Goal: Check status: Check status

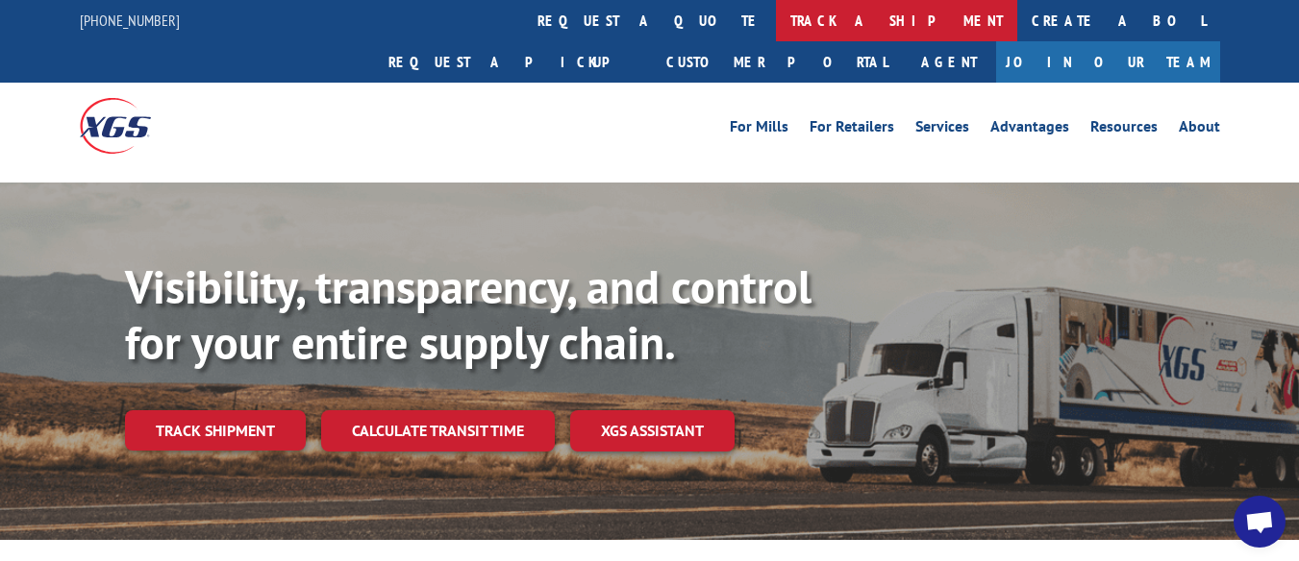
click at [776, 21] on link "track a shipment" at bounding box center [896, 20] width 241 height 41
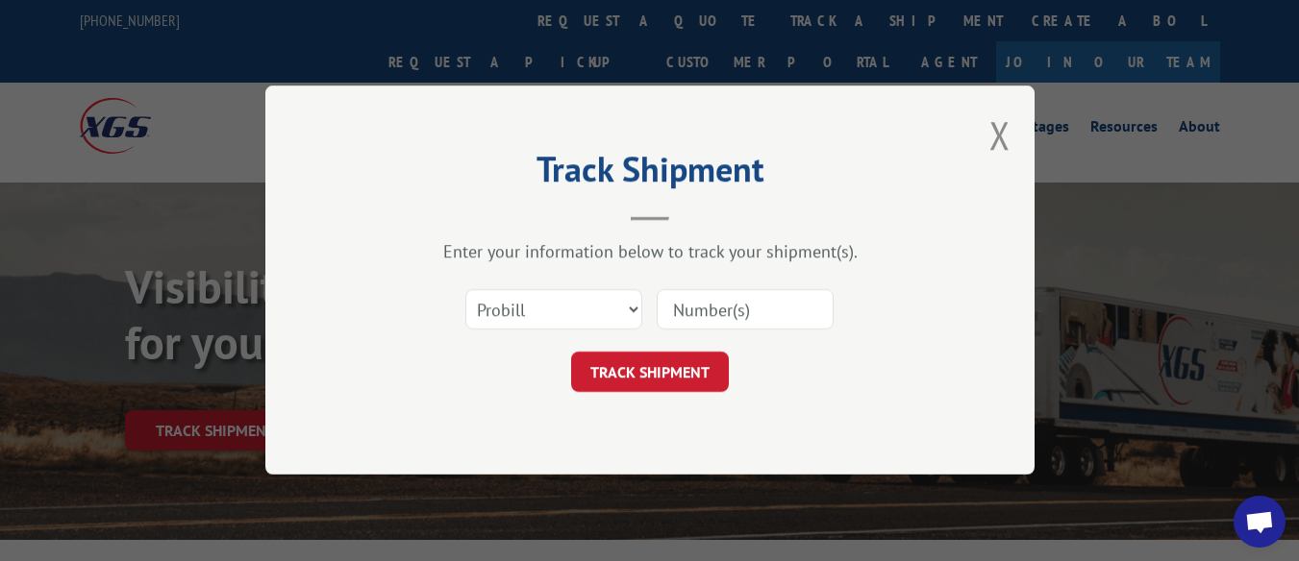
click at [751, 311] on input at bounding box center [745, 310] width 177 height 40
type input "17468943"
click at [685, 376] on button "TRACK SHIPMENT" at bounding box center [650, 373] width 158 height 40
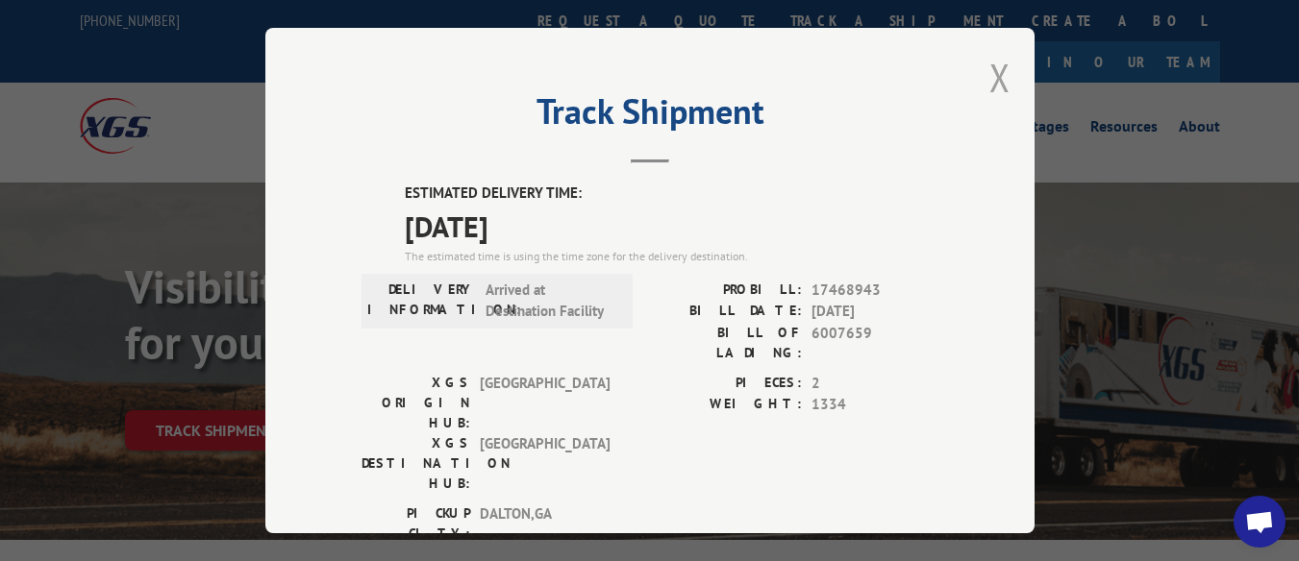
click at [991, 81] on button "Close modal" at bounding box center [999, 77] width 21 height 51
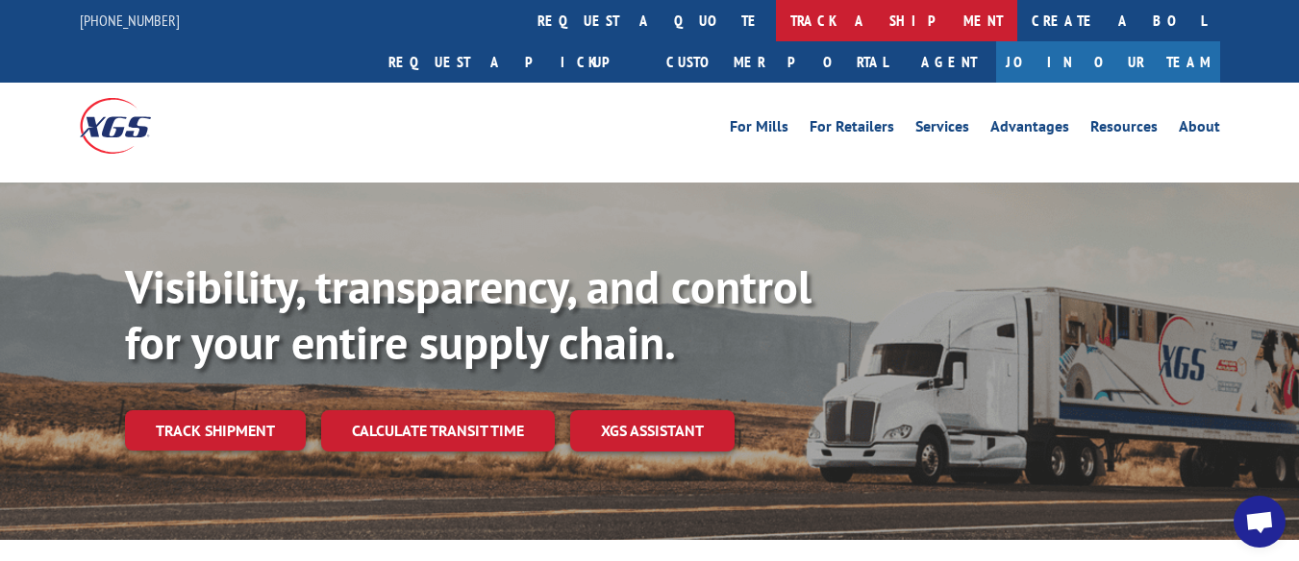
click at [776, 24] on link "track a shipment" at bounding box center [896, 20] width 241 height 41
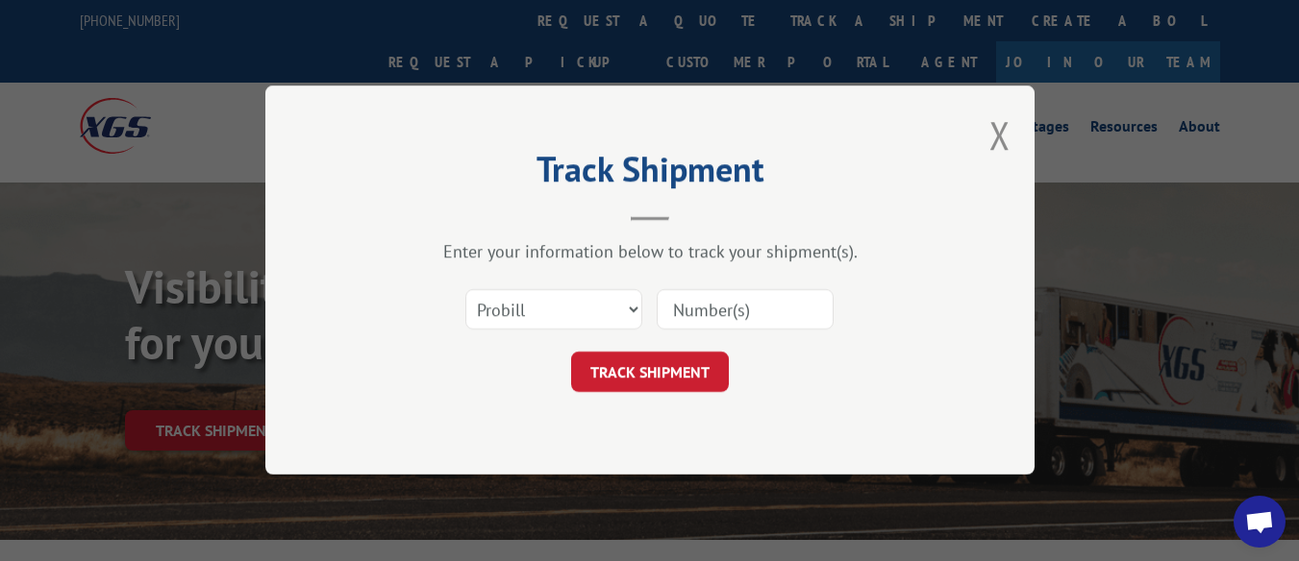
click at [722, 311] on input at bounding box center [745, 310] width 177 height 40
type input "16937799"
click at [660, 379] on button "TRACK SHIPMENT" at bounding box center [650, 373] width 158 height 40
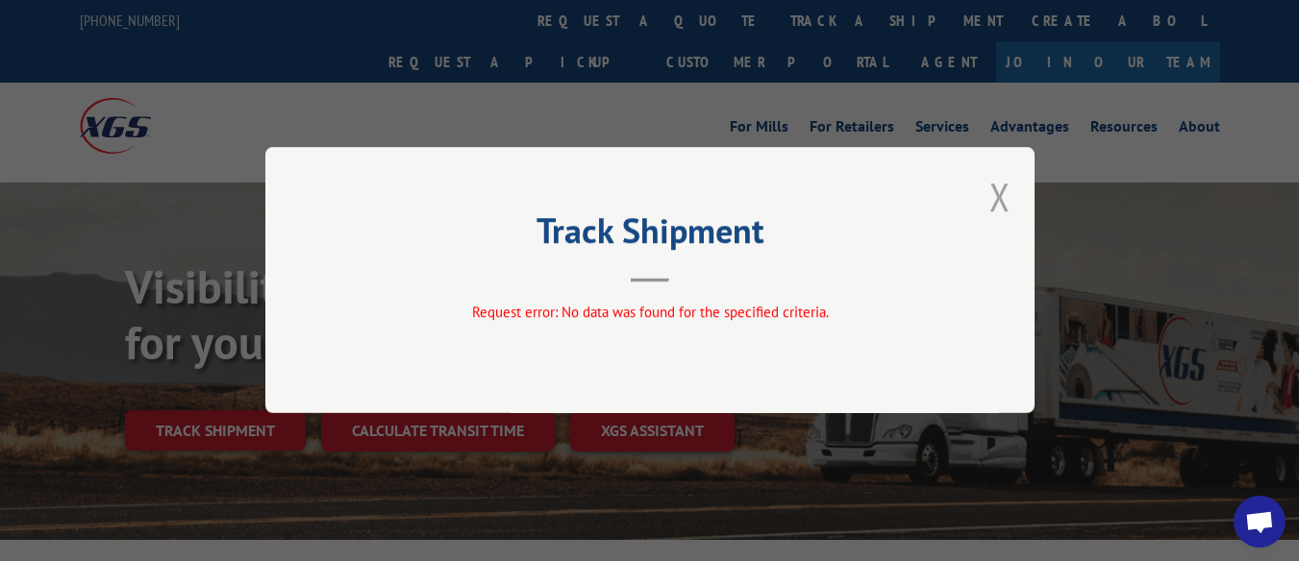
click at [994, 209] on button "Close modal" at bounding box center [999, 196] width 21 height 51
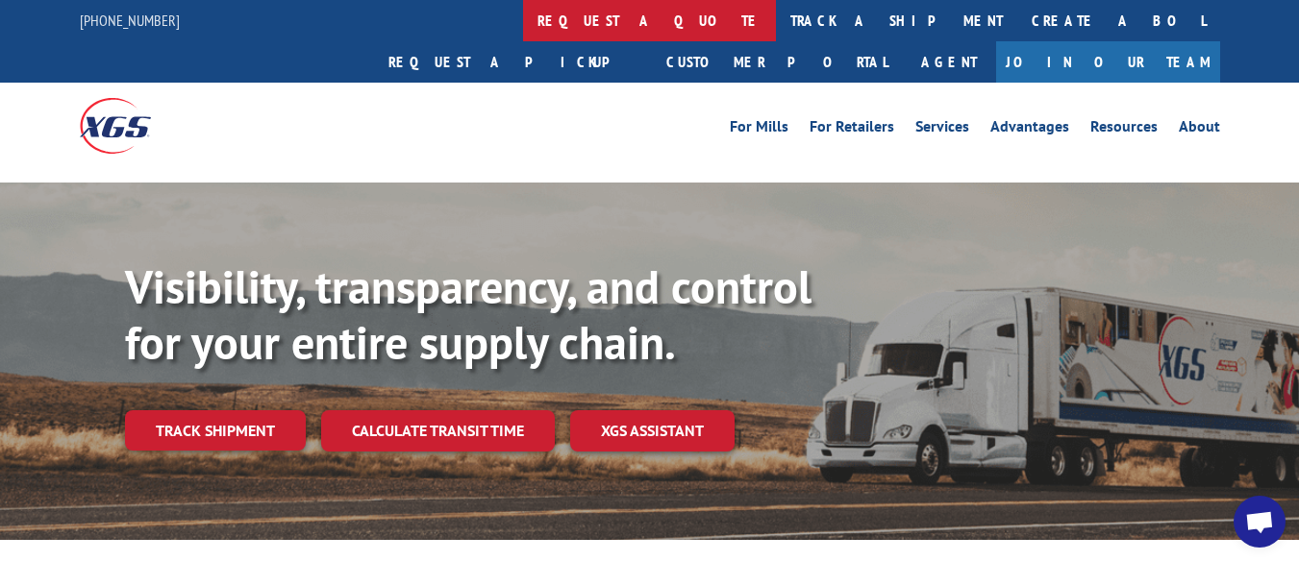
click at [523, 13] on link "request a quote" at bounding box center [649, 20] width 253 height 41
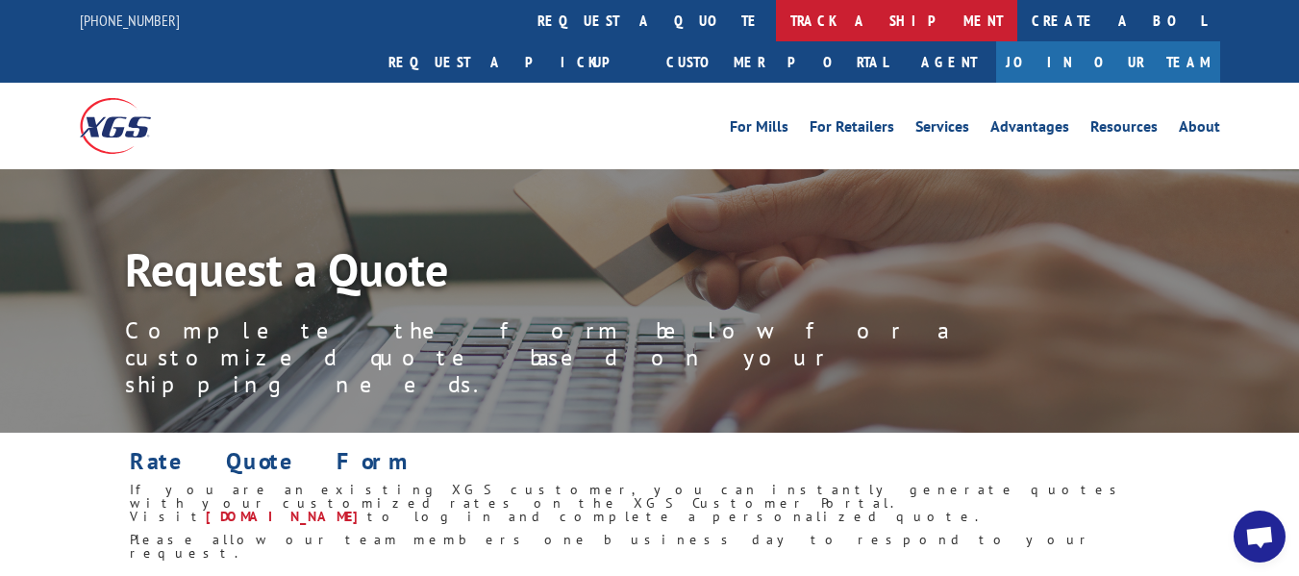
click at [776, 22] on link "track a shipment" at bounding box center [896, 20] width 241 height 41
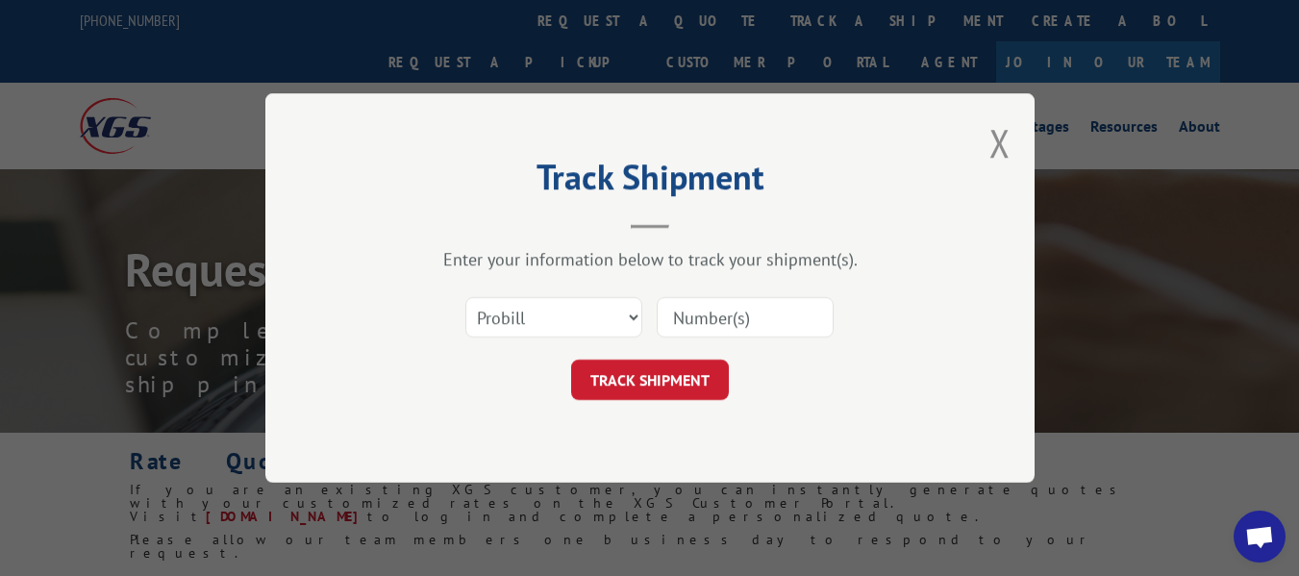
click at [759, 324] on input at bounding box center [745, 317] width 177 height 40
type input "16397799"
click at [676, 371] on button "TRACK SHIPMENT" at bounding box center [650, 380] width 158 height 40
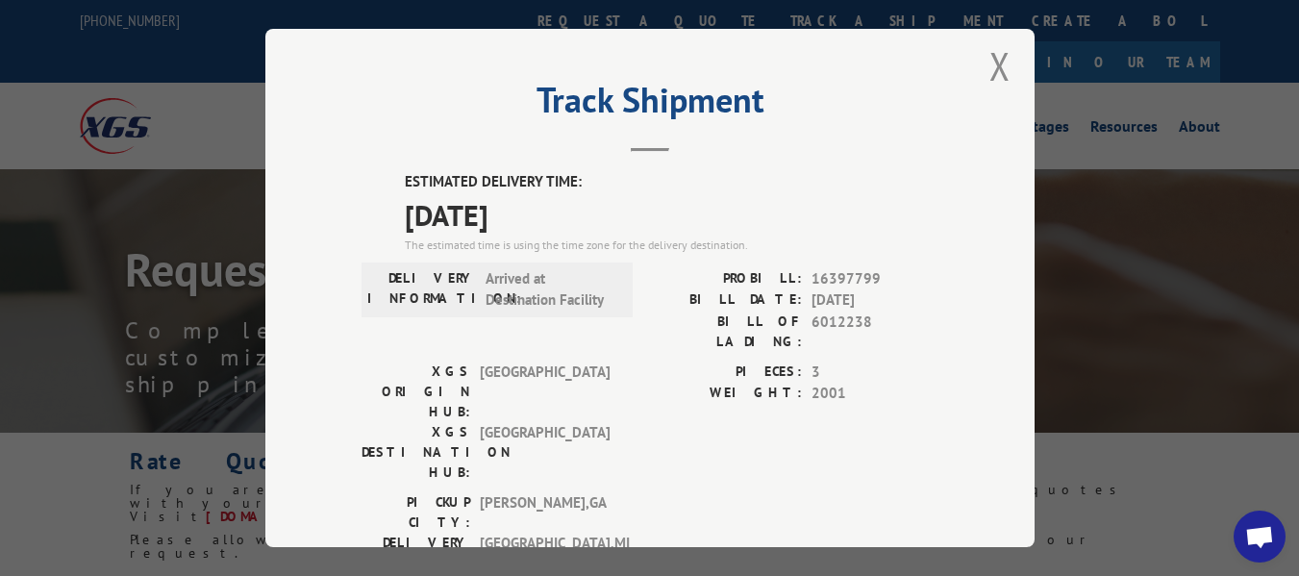
scroll to position [11, 0]
click at [991, 70] on button "Close modal" at bounding box center [999, 67] width 21 height 51
